Goal: Find specific page/section: Find specific page/section

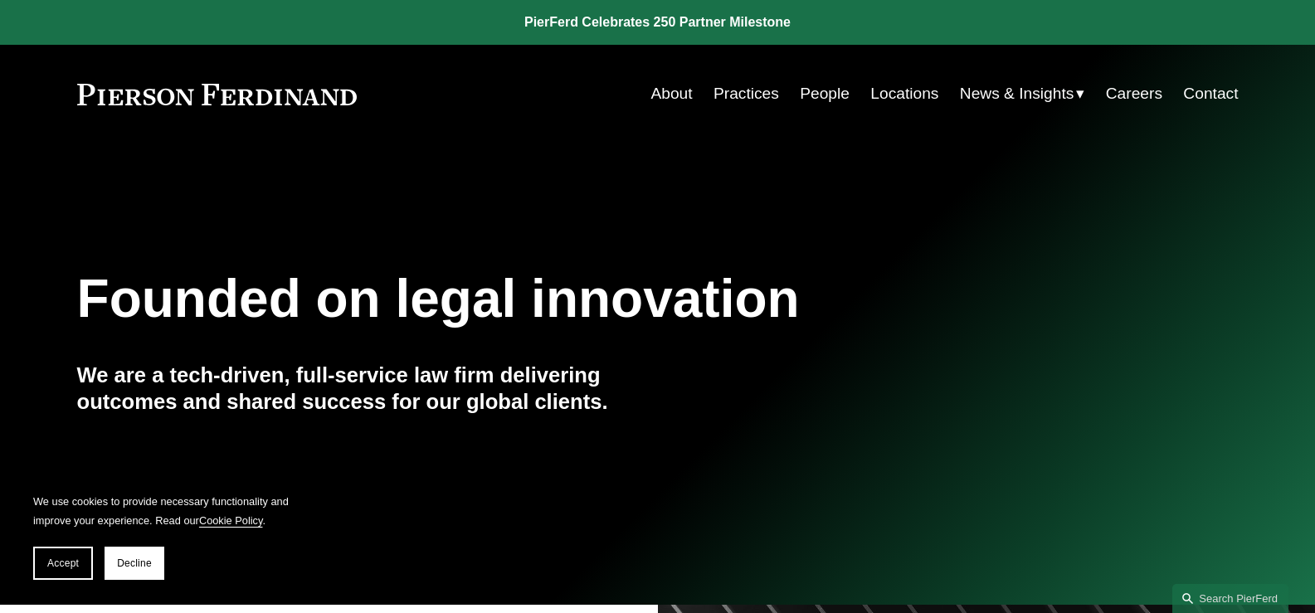
click at [805, 94] on link "People" at bounding box center [825, 94] width 50 height 32
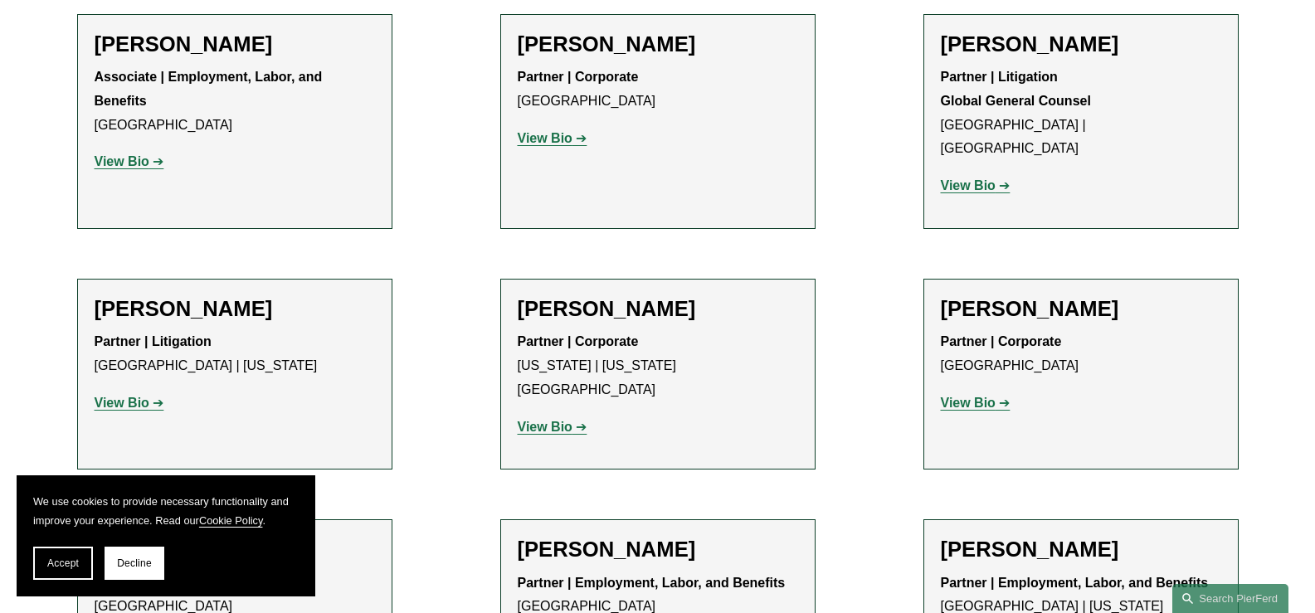
scroll to position [8710, 0]
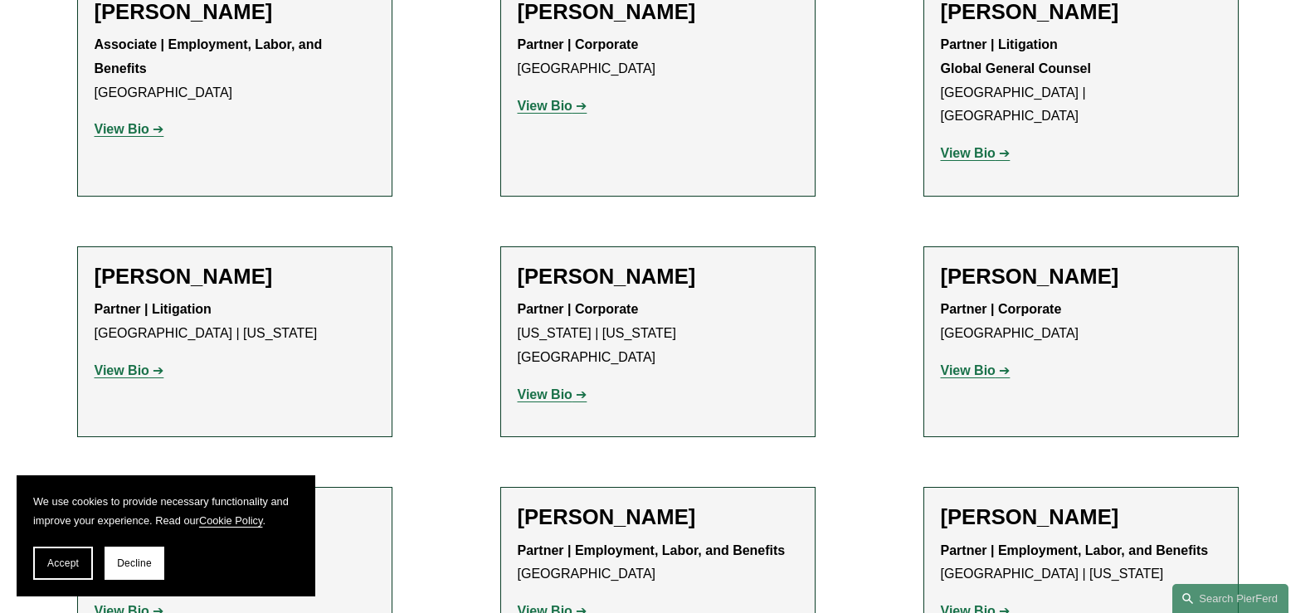
click at [127, 604] on strong "View Bio" at bounding box center [122, 611] width 55 height 14
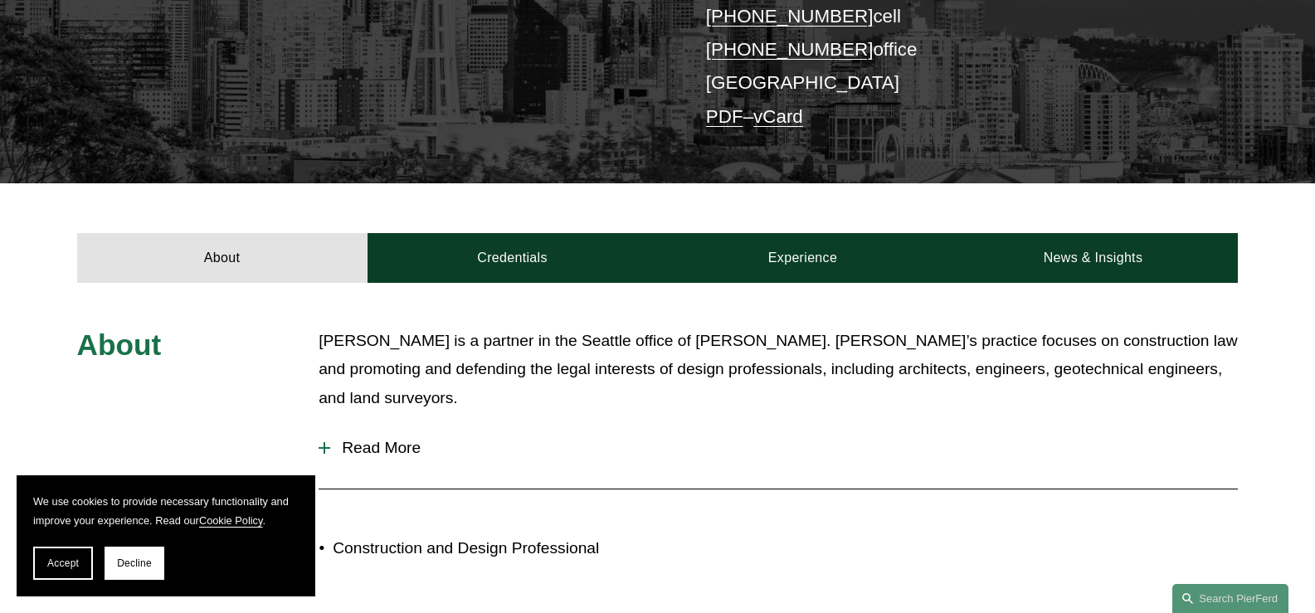
scroll to position [437, 0]
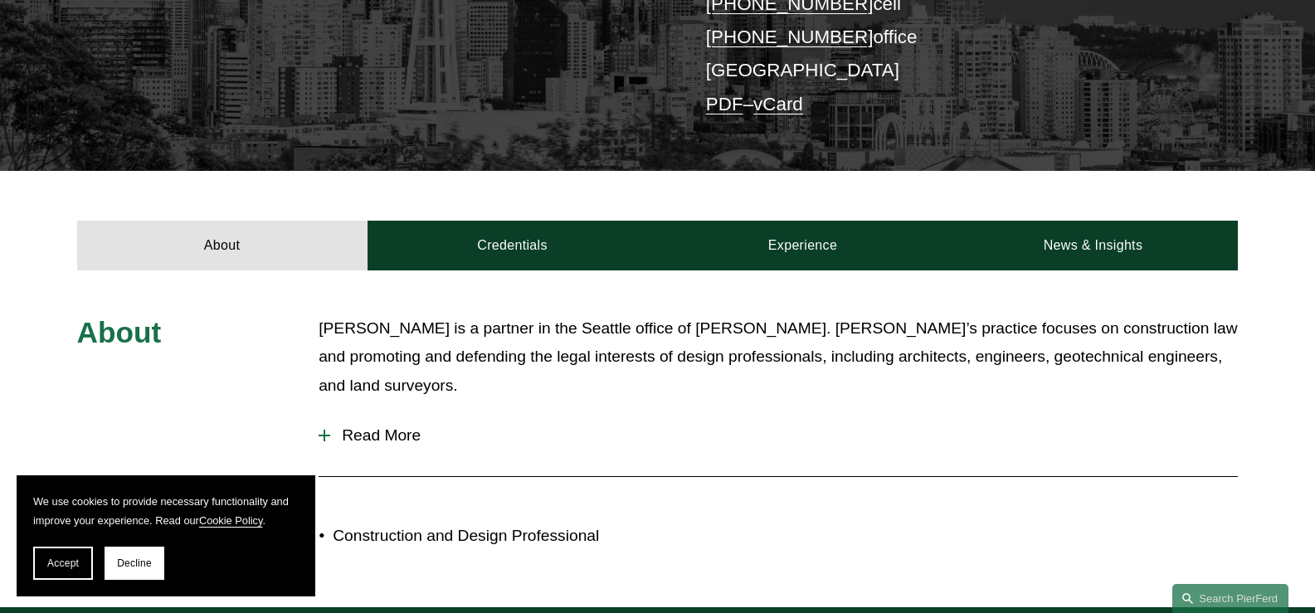
click at [320, 430] on div at bounding box center [325, 436] width 12 height 12
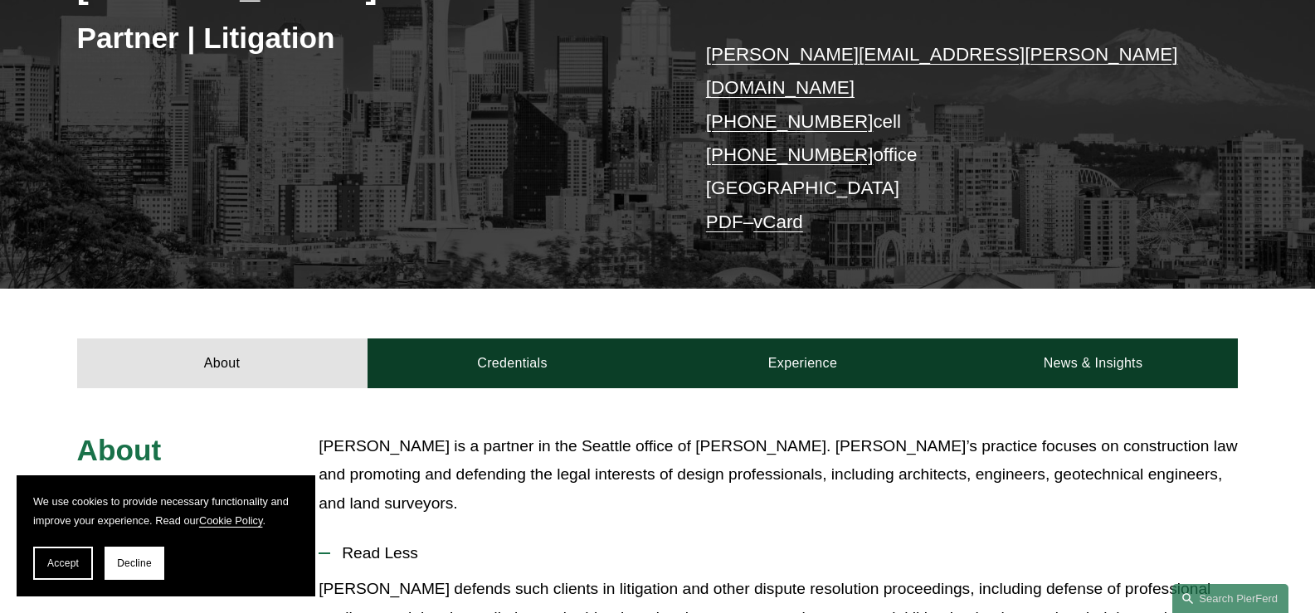
scroll to position [271, 0]
